Goal: Use online tool/utility: Utilize a website feature to perform a specific function

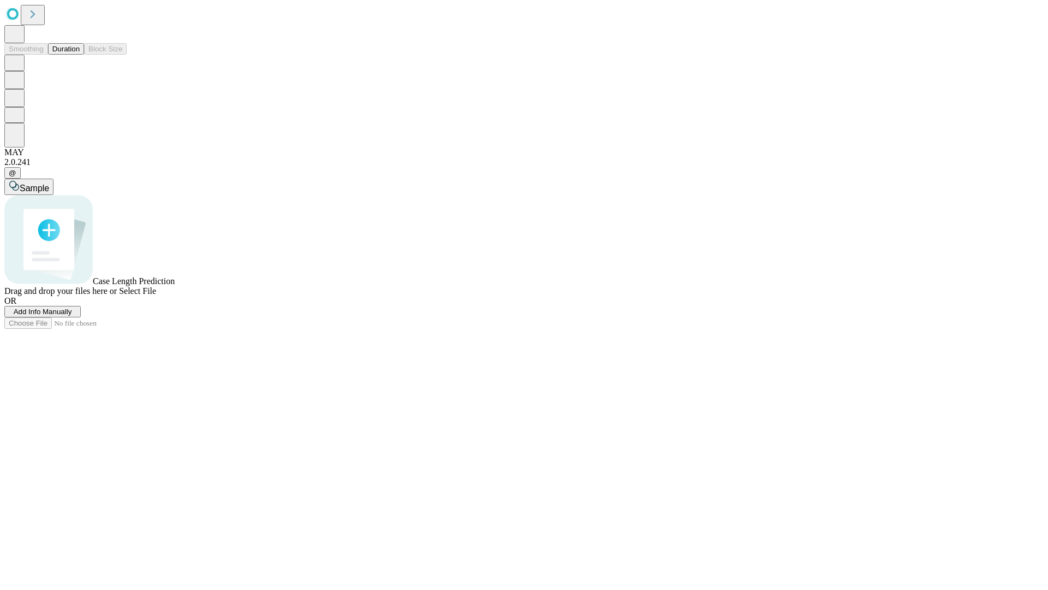
click at [72, 316] on span "Add Info Manually" at bounding box center [43, 311] width 58 height 8
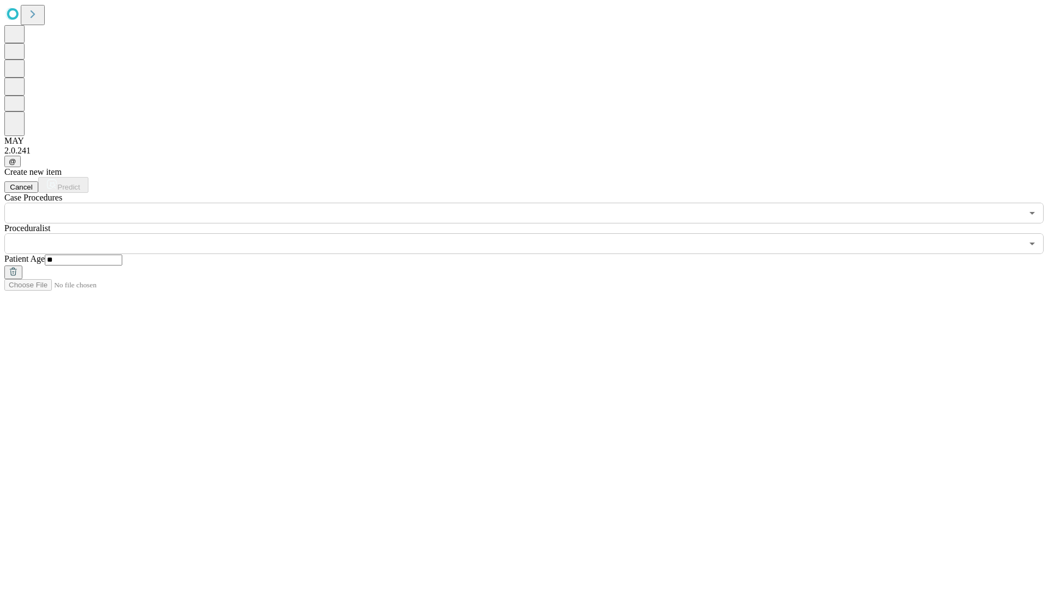
type input "**"
click at [532, 233] on input "text" at bounding box center [513, 243] width 1018 height 21
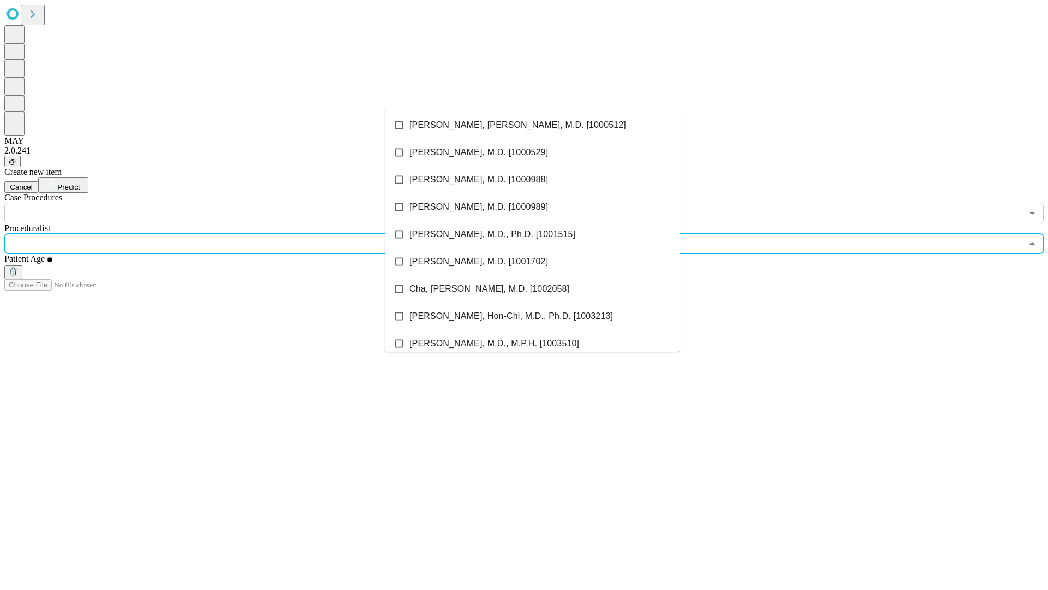
click at [532, 125] on li "[PERSON_NAME], [PERSON_NAME], M.D. [1000512]" at bounding box center [532, 124] width 295 height 27
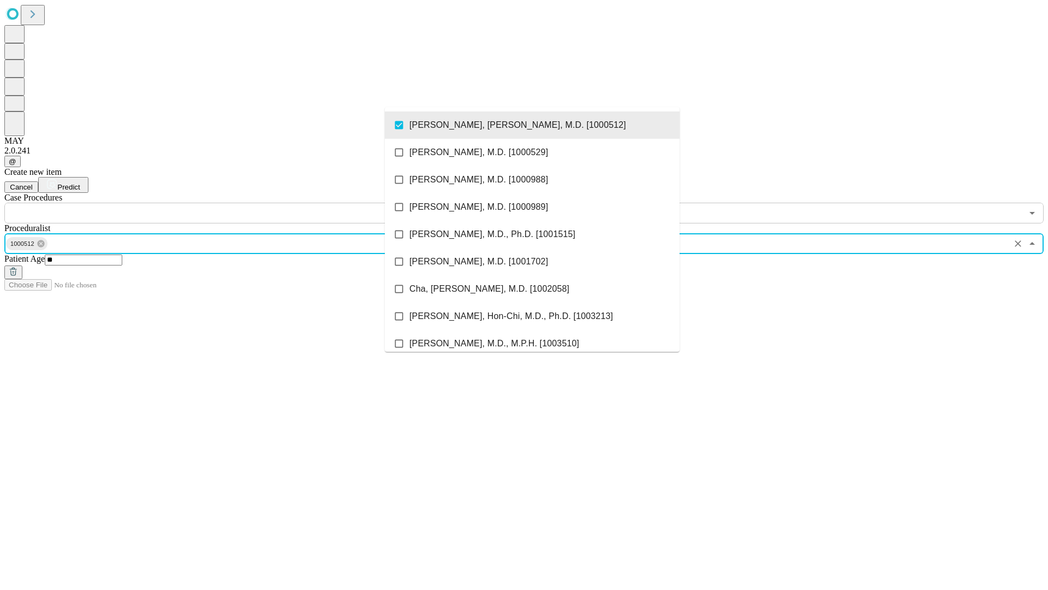
click at [229, 203] on input "text" at bounding box center [513, 213] width 1018 height 21
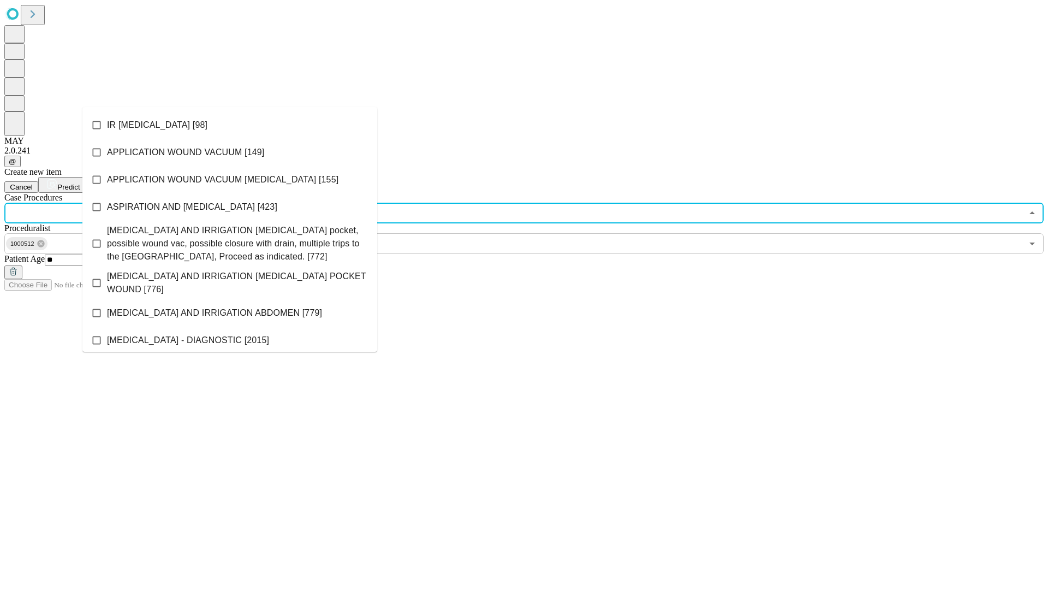
click at [230, 125] on li "IR [MEDICAL_DATA] [98]" at bounding box center [229, 124] width 295 height 27
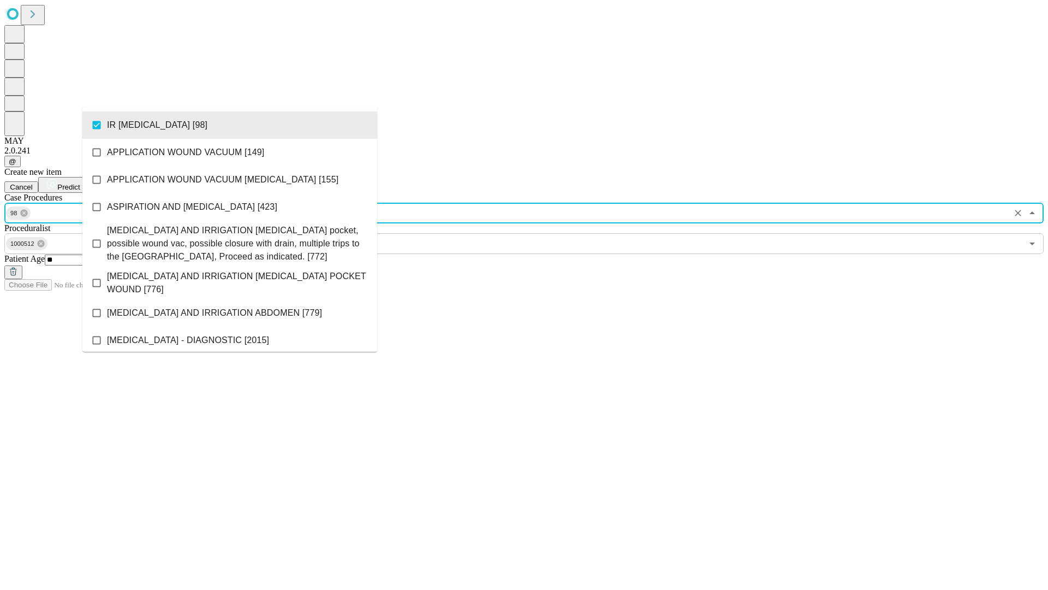
click at [80, 183] on span "Predict" at bounding box center [68, 187] width 22 height 8
